Goal: Transaction & Acquisition: Book appointment/travel/reservation

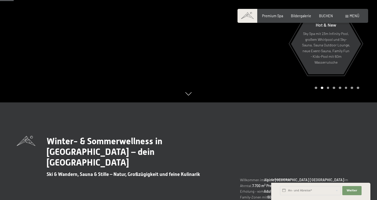
click at [355, 17] on span "Menü" at bounding box center [355, 16] width 10 height 4
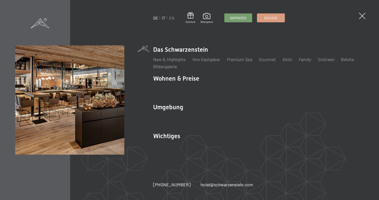
click at [165, 17] on link "IT" at bounding box center [163, 17] width 3 height 5
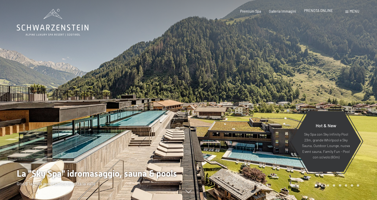
click at [316, 9] on span "PRENOTA ONLINE" at bounding box center [318, 10] width 29 height 4
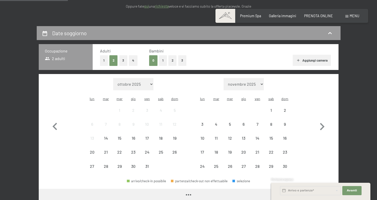
scroll to position [84, 0]
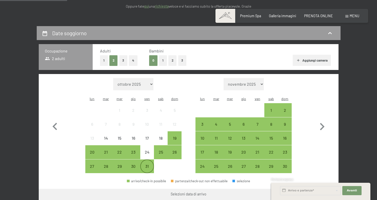
click at [146, 164] on div "31" at bounding box center [147, 170] width 13 height 13
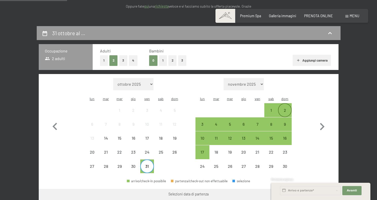
click at [286, 108] on div "2" at bounding box center [285, 114] width 13 height 13
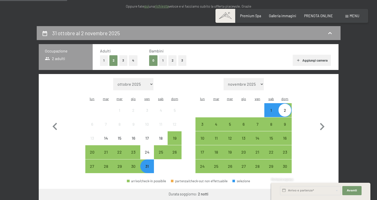
click at [314, 61] on button "Aggiungi camera" at bounding box center [312, 60] width 38 height 11
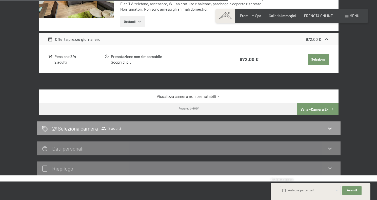
scroll to position [413, 0]
